Goal: Task Accomplishment & Management: Manage account settings

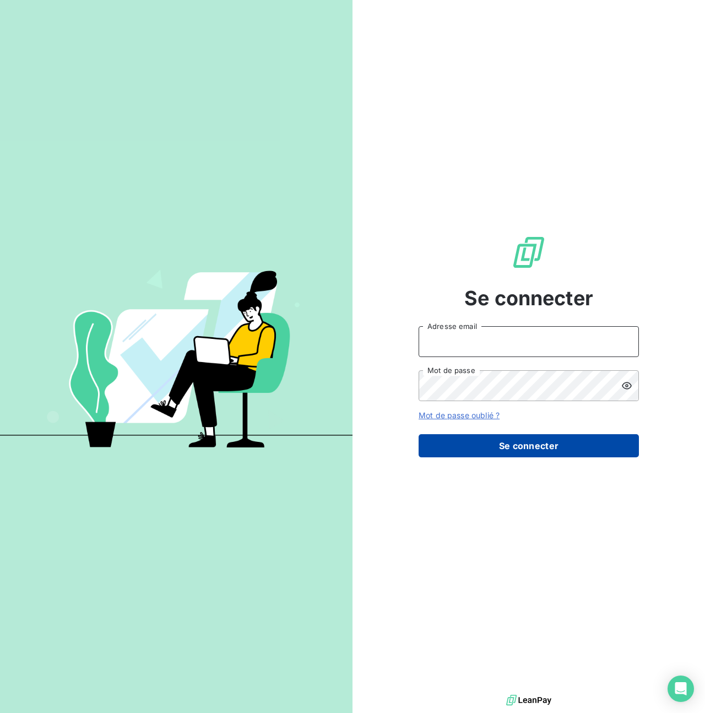
type input "[PERSON_NAME][EMAIL_ADDRESS][PERSON_NAME][DOMAIN_NAME]"
click at [519, 446] on button "Se connecter" at bounding box center [529, 445] width 220 height 23
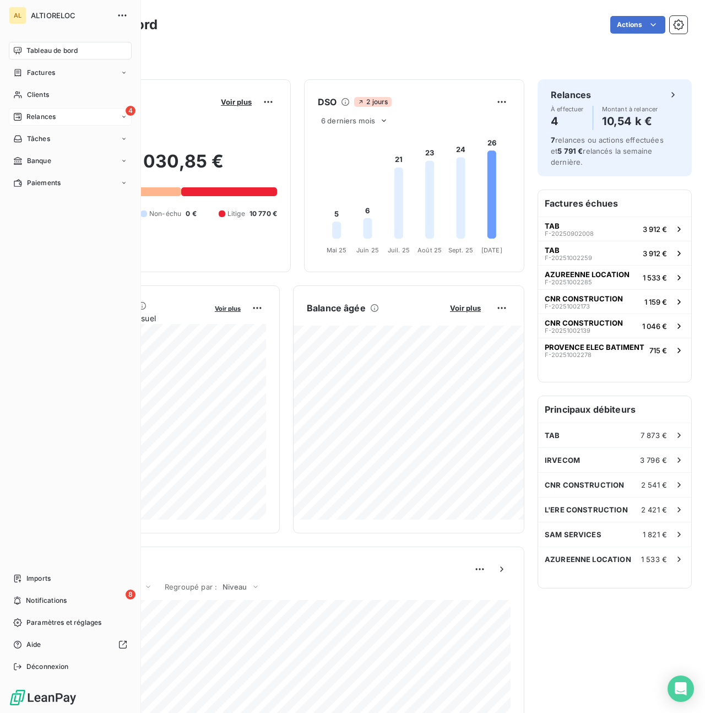
click at [45, 119] on span "Relances" at bounding box center [40, 117] width 29 height 10
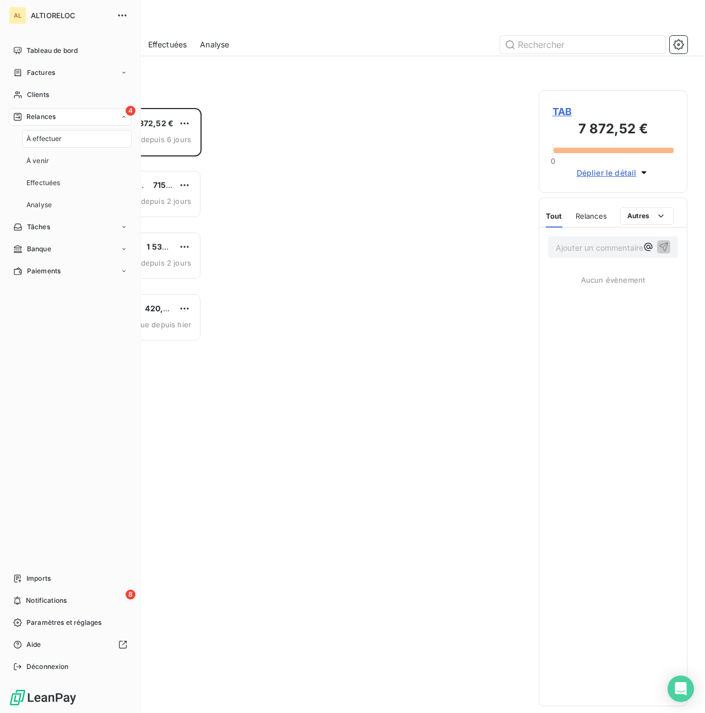
scroll to position [605, 149]
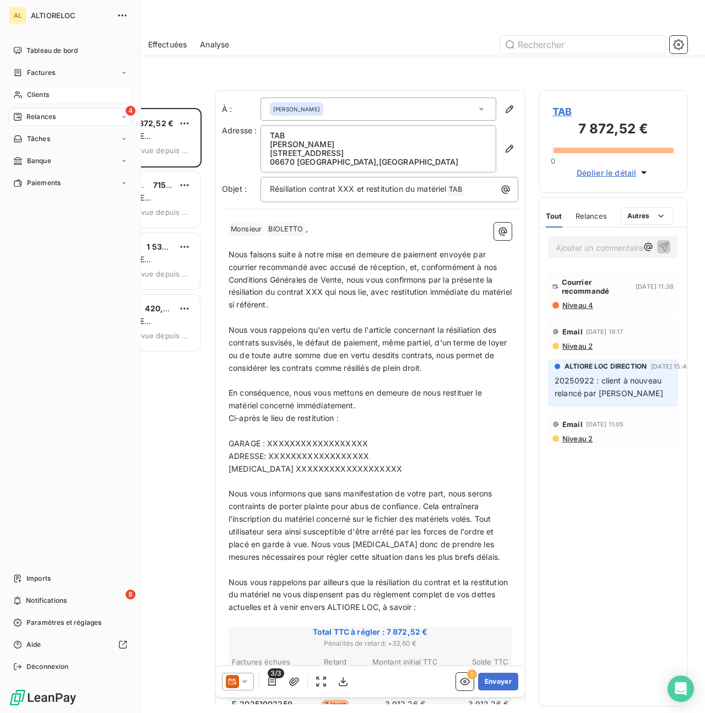
click at [34, 94] on span "Clients" at bounding box center [38, 95] width 22 height 10
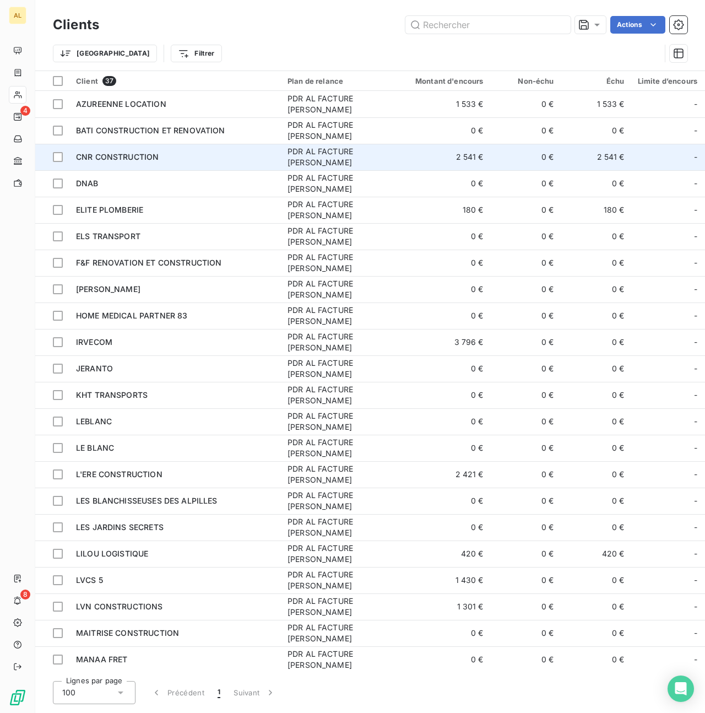
click at [115, 159] on span "CNR CONSTRUCTION" at bounding box center [117, 156] width 83 height 9
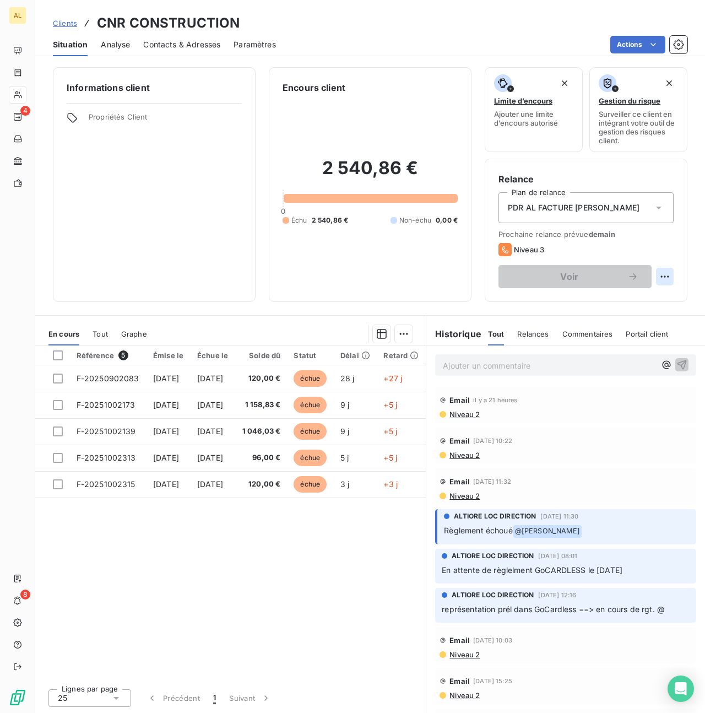
click at [658, 271] on html "AL 4 8 Clients CNR CONSTRUCTION Situation Analyse Contacts & Adresses Paramètre…" at bounding box center [352, 356] width 705 height 713
click at [639, 296] on div "Replanifier cette action" at bounding box center [619, 301] width 99 height 18
select select "9"
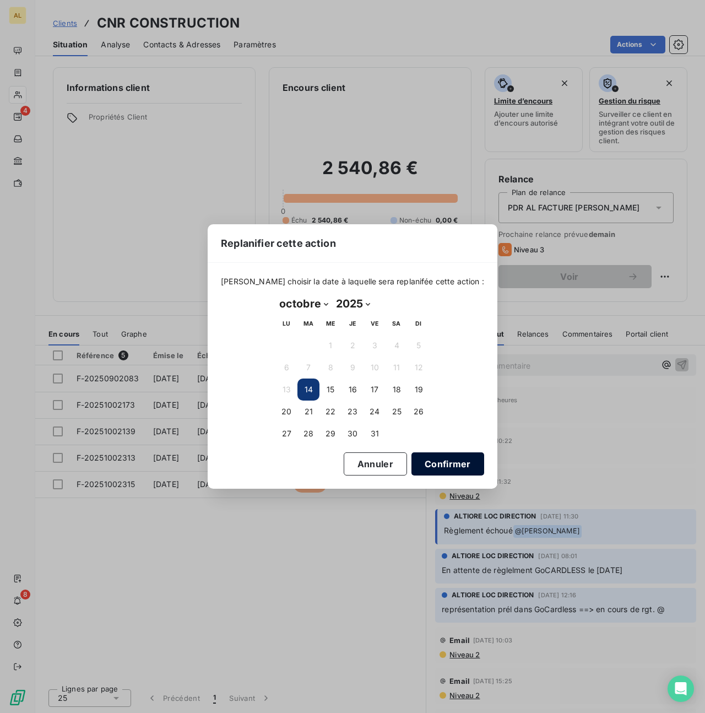
click at [440, 469] on button "Confirmer" at bounding box center [448, 463] width 73 height 23
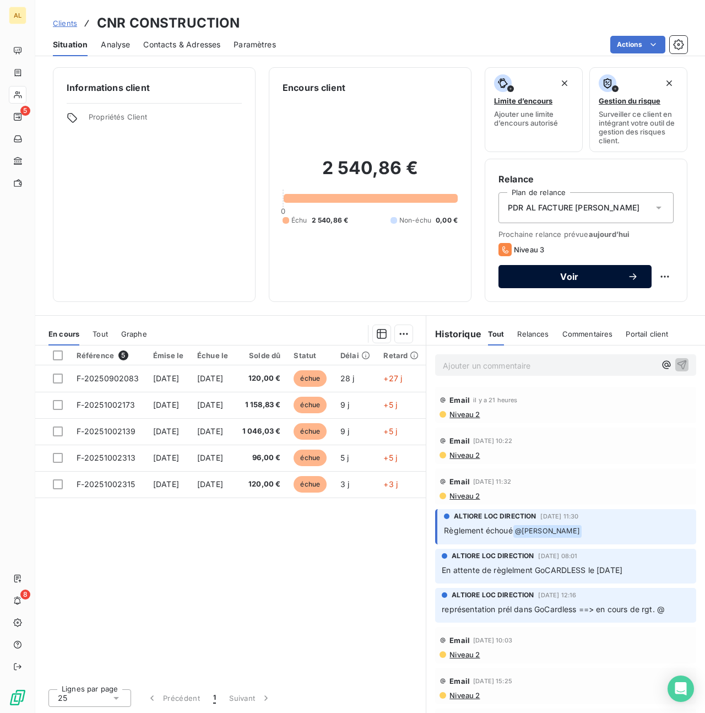
click at [562, 277] on span "Voir" at bounding box center [570, 276] width 116 height 9
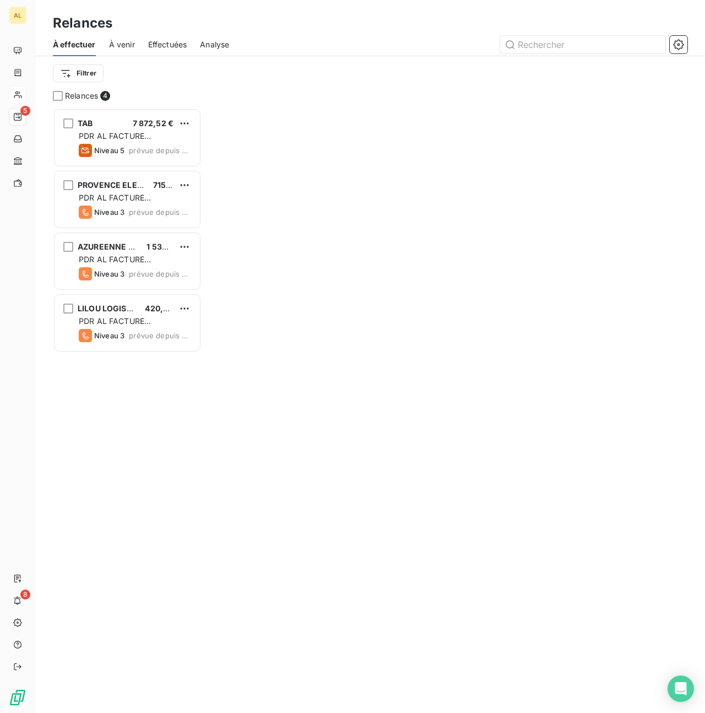
scroll to position [605, 149]
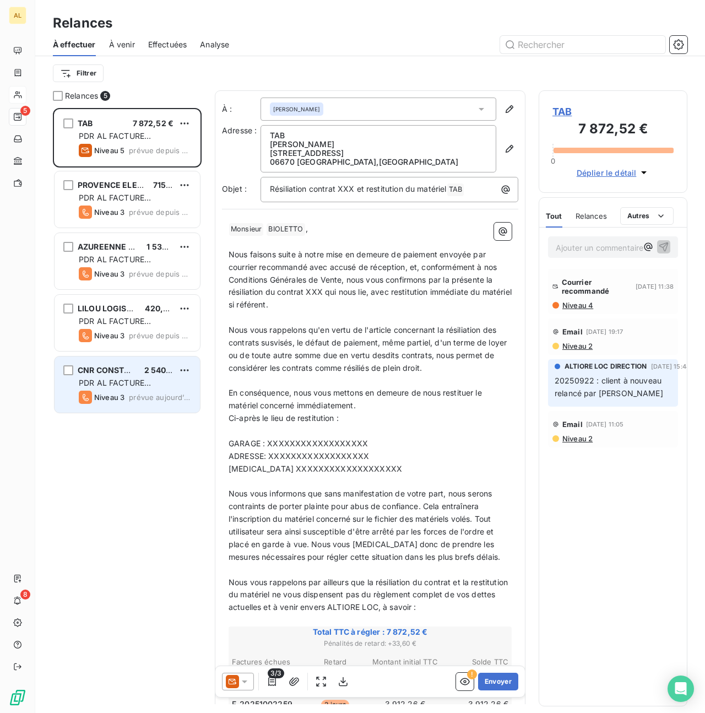
click at [96, 376] on div "CNR CONSTRUCTION 2 540,86 € PDR AL FACTURE LOYER Niveau 3 prévue [DATE]" at bounding box center [127, 385] width 145 height 56
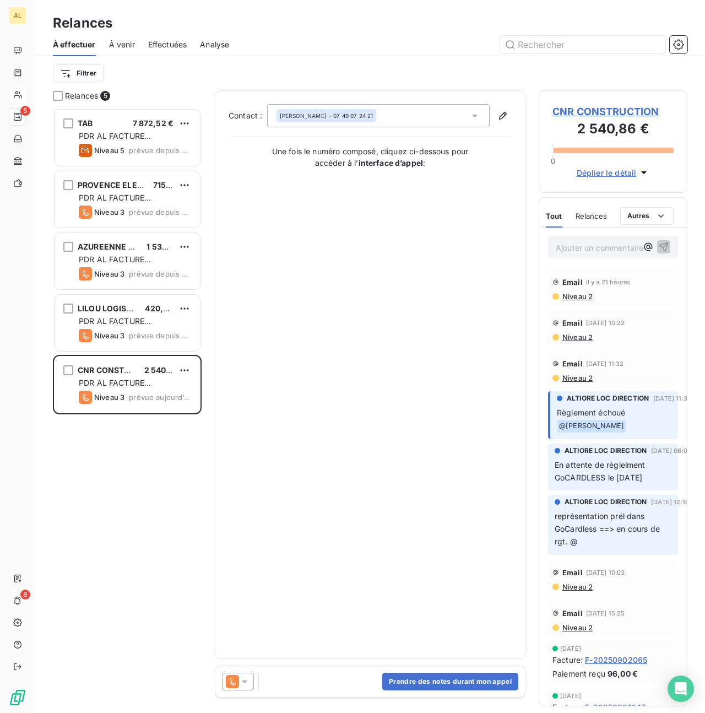
click at [246, 684] on icon at bounding box center [244, 681] width 11 height 11
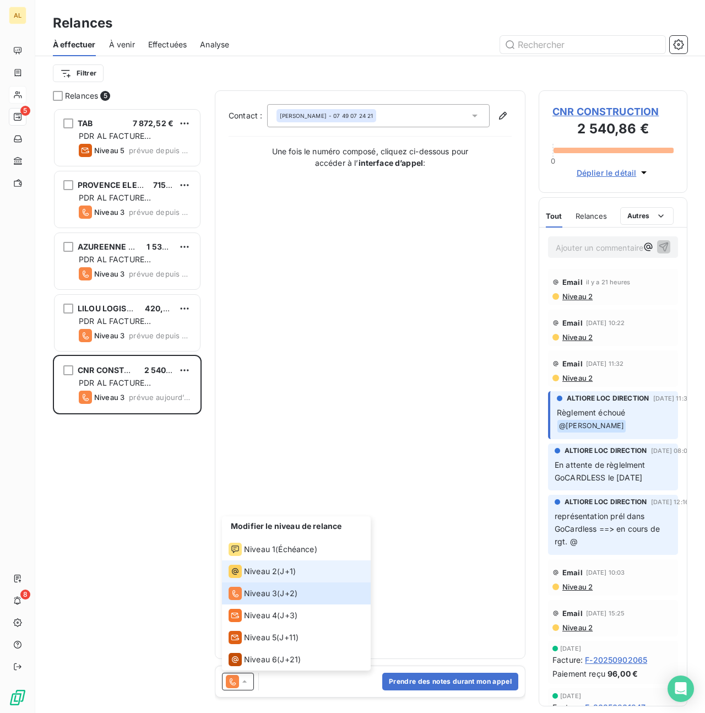
click at [259, 568] on span "Niveau 2" at bounding box center [260, 571] width 33 height 11
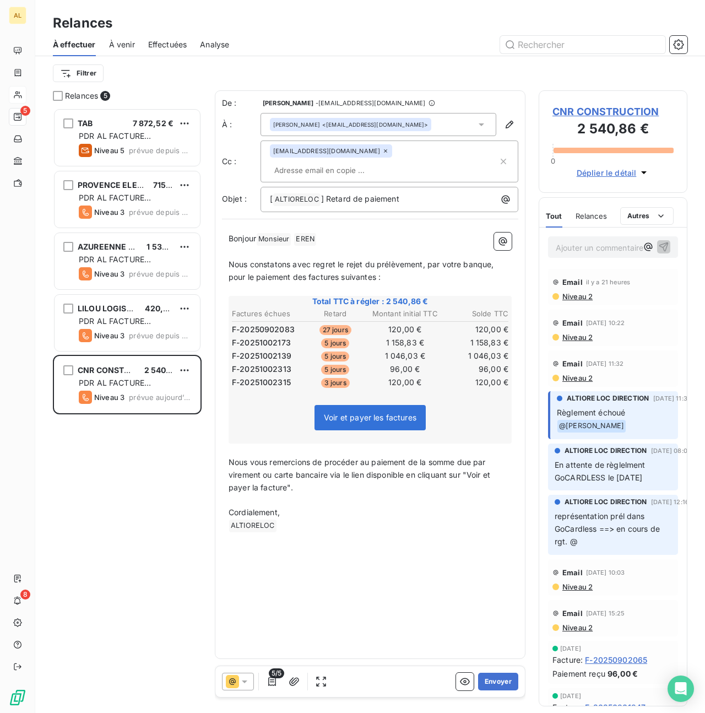
click at [482, 126] on icon at bounding box center [481, 124] width 11 height 11
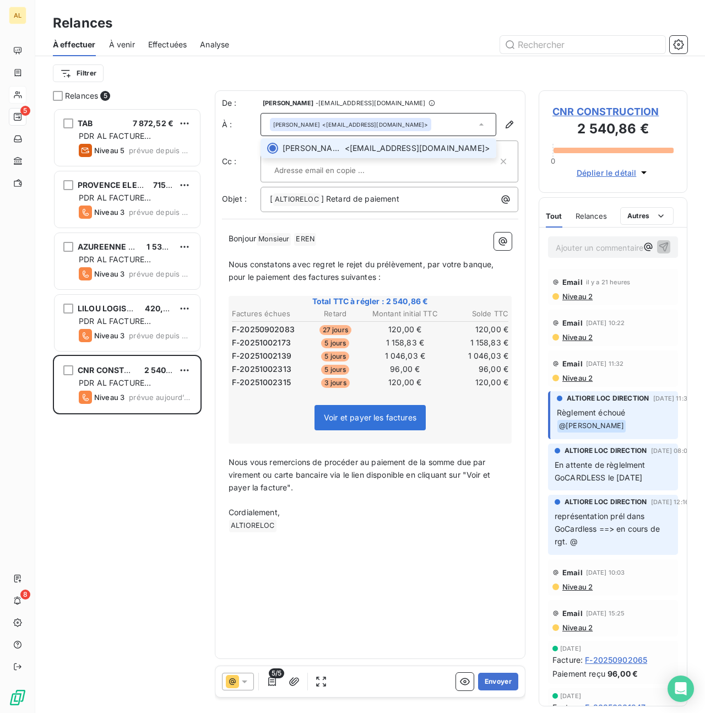
click at [441, 143] on span "[PERSON_NAME] <[EMAIL_ADDRESS][DOMAIN_NAME]>" at bounding box center [386, 148] width 207 height 11
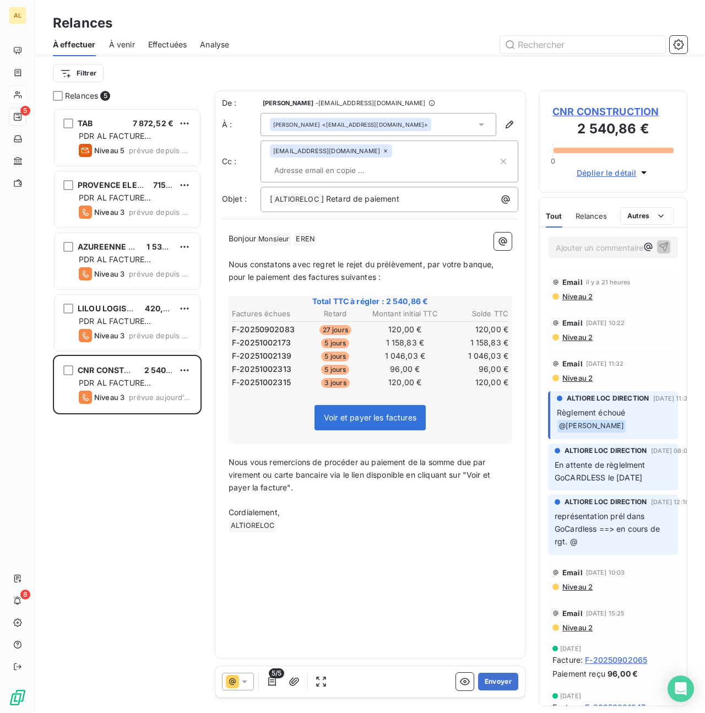
click at [397, 162] on input "text" at bounding box center [333, 170] width 127 height 17
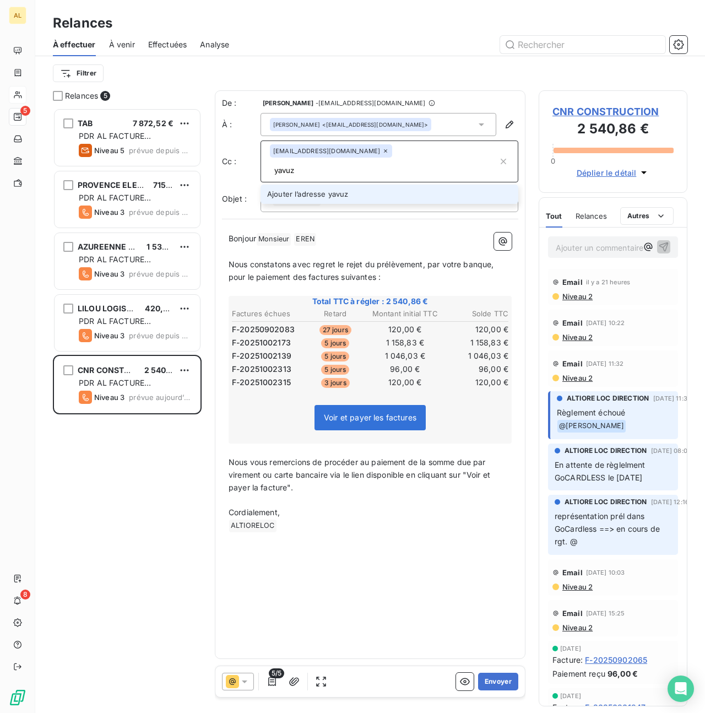
type input "yavuz"
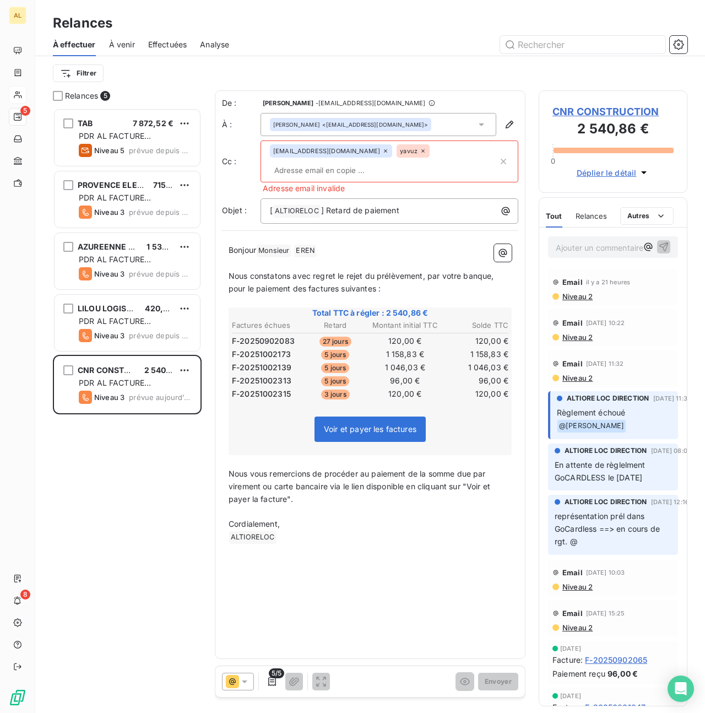
click at [427, 150] on div "yavuz" at bounding box center [413, 150] width 33 height 13
click at [424, 150] on icon at bounding box center [423, 151] width 7 height 7
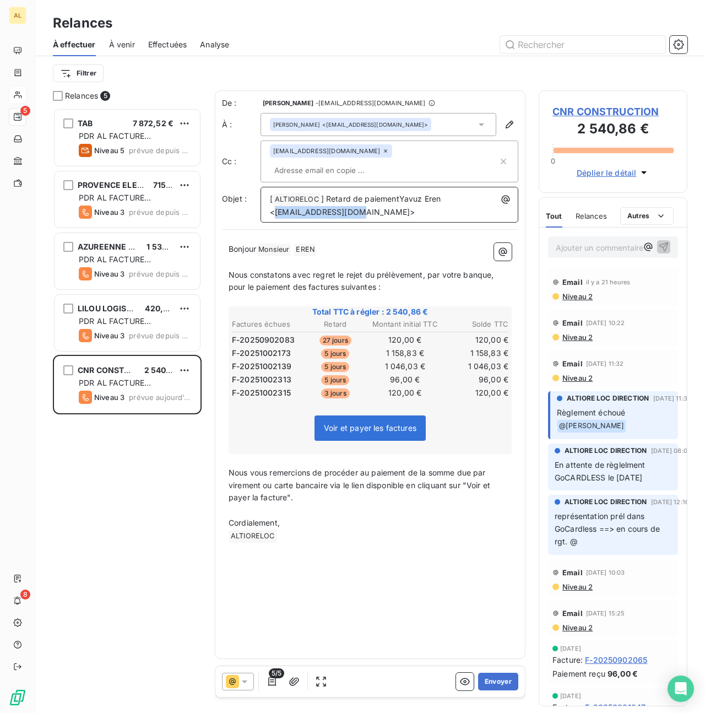
drag, startPoint x: 356, startPoint y: 196, endPoint x: 274, endPoint y: 196, distance: 81.6
click at [274, 196] on span "] Retard de paiementYavuz Eren <[EMAIL_ADDRESS][DOMAIN_NAME]>" at bounding box center [356, 205] width 173 height 23
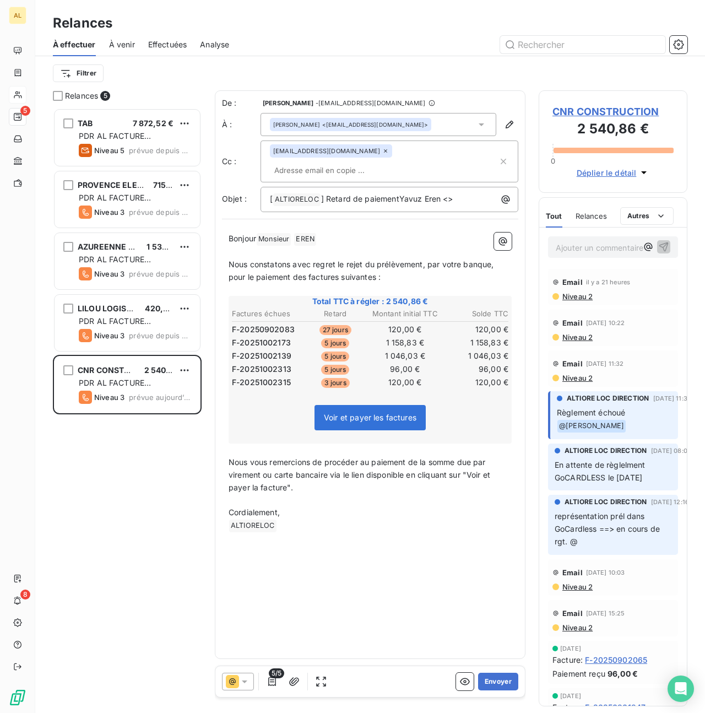
click at [397, 162] on input "text" at bounding box center [333, 170] width 127 height 17
paste input "[EMAIL_ADDRESS][DOMAIN_NAME]"
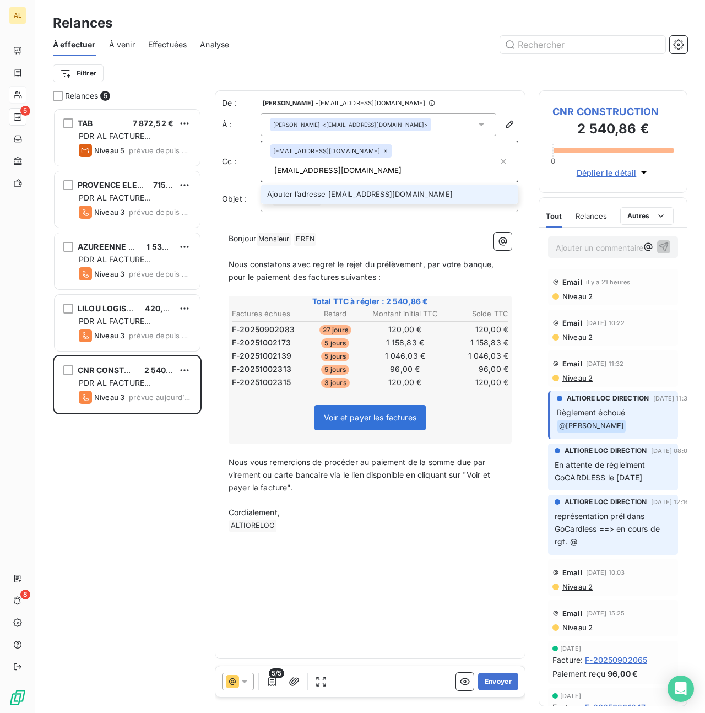
type input "[EMAIL_ADDRESS][DOMAIN_NAME]"
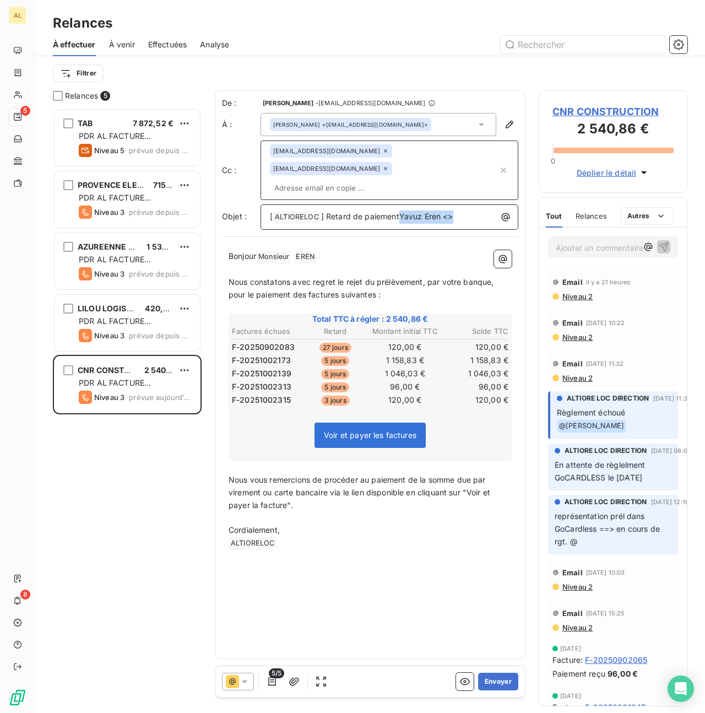
drag, startPoint x: 397, startPoint y: 199, endPoint x: 470, endPoint y: 199, distance: 72.7
click at [470, 211] on p "[ ALTIORELOC ﻿ ] Retard de paiementYavuz Eren <>" at bounding box center [392, 217] width 245 height 13
click at [501, 683] on button "Envoyer" at bounding box center [498, 682] width 40 height 18
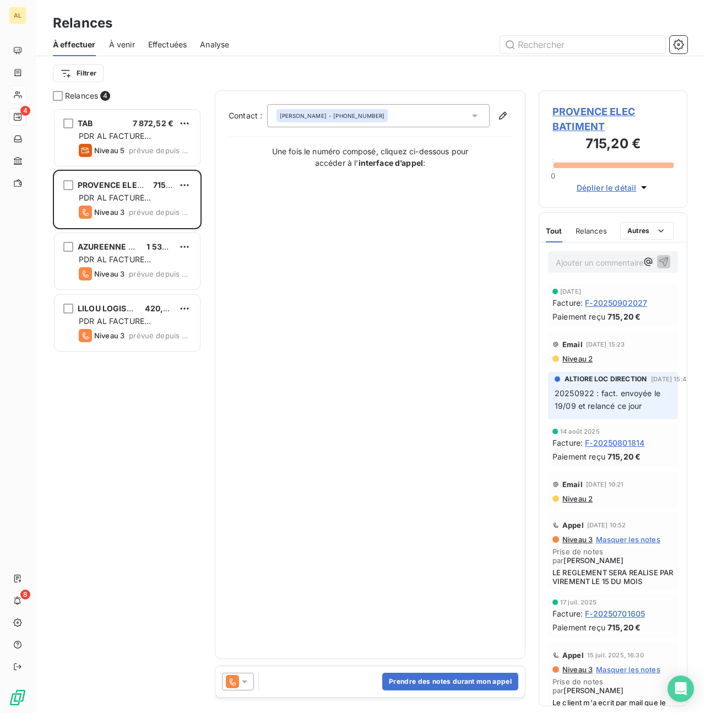
click at [461, 307] on div "Contact : [PERSON_NAME] - [PHONE_NUMBER] Une fois le numéro composé, cliquez ci…" at bounding box center [370, 374] width 283 height 541
